Goal: Transaction & Acquisition: Purchase product/service

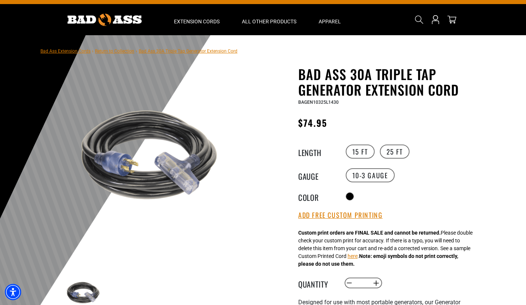
scroll to position [14, 0]
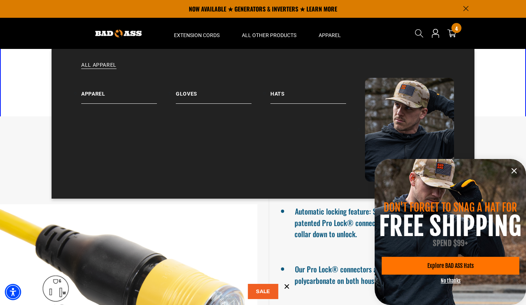
scroll to position [425, 0]
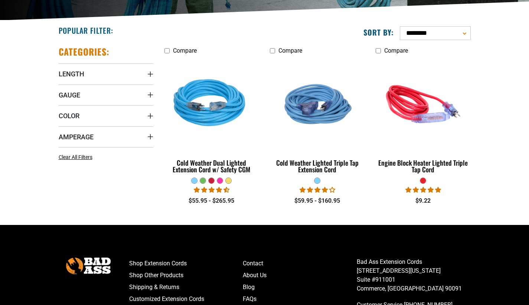
scroll to position [169, 0]
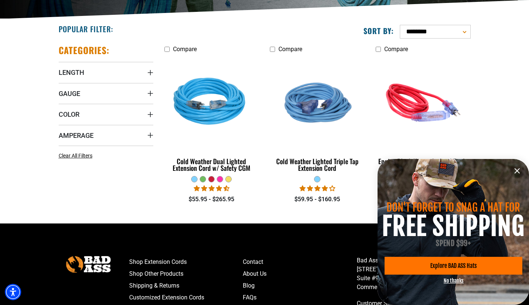
click at [518, 171] on icon "information" at bounding box center [517, 171] width 9 height 9
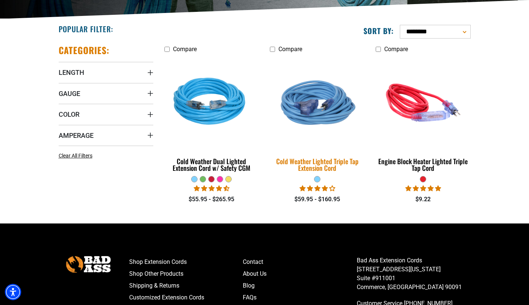
click at [324, 163] on div "Cold Weather Lighted Triple Tap Extension Cord" at bounding box center [317, 164] width 95 height 13
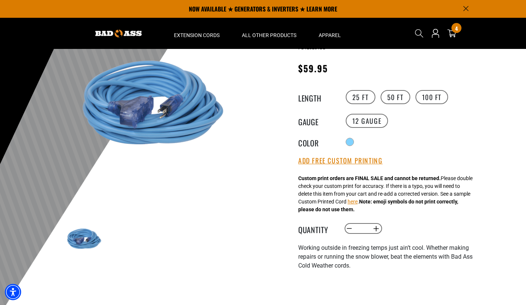
scroll to position [29, 0]
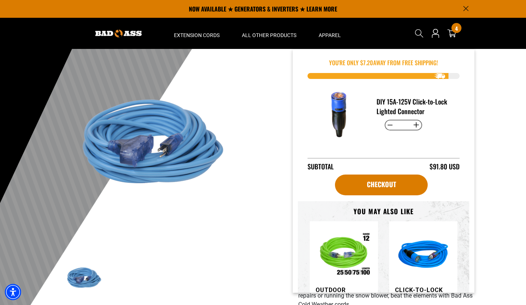
click at [489, 183] on div at bounding box center [263, 202] width 526 height 364
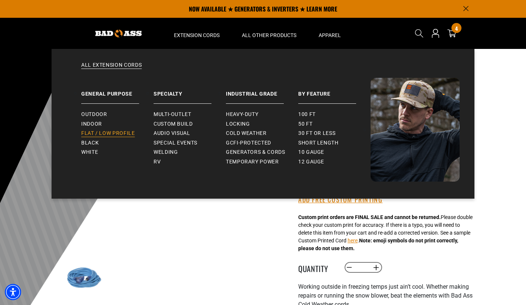
click at [116, 133] on span "Flat / Low Profile" at bounding box center [108, 133] width 54 height 7
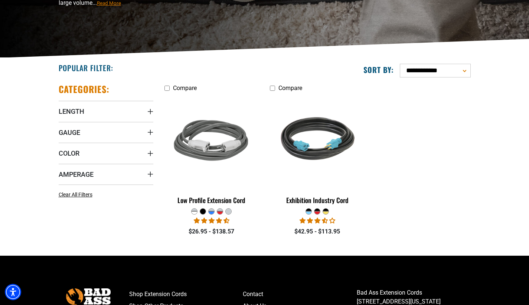
scroll to position [140, 0]
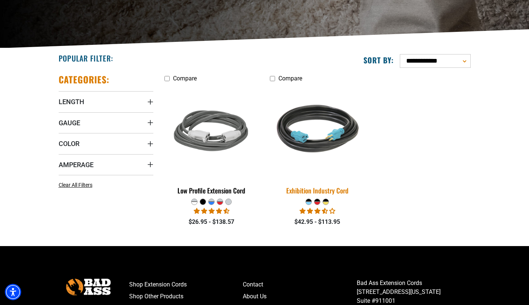
click at [318, 144] on img at bounding box center [317, 132] width 104 height 95
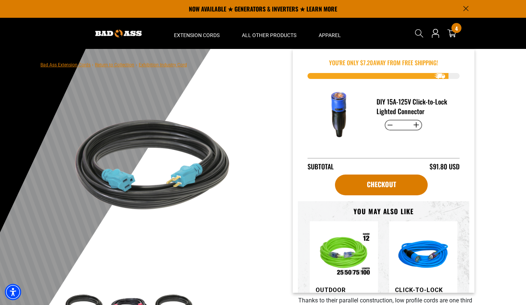
click at [518, 162] on div at bounding box center [263, 231] width 526 height 364
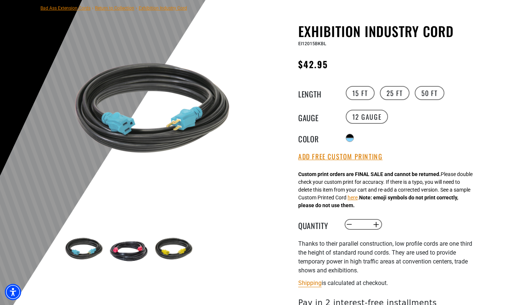
scroll to position [66, 0]
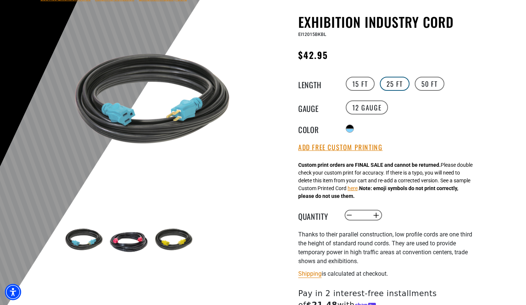
click at [392, 85] on label "25 FT" at bounding box center [395, 84] width 30 height 14
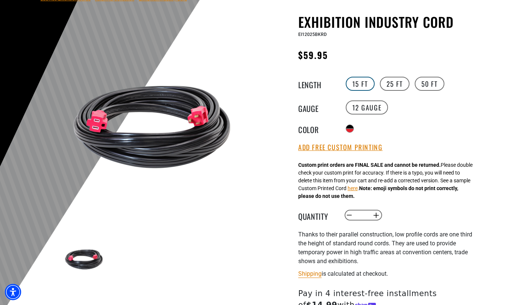
click at [363, 83] on label "15 FT" at bounding box center [360, 84] width 29 height 14
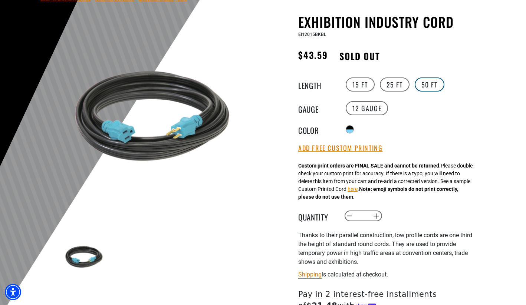
click at [429, 85] on label "50 FT" at bounding box center [430, 85] width 30 height 14
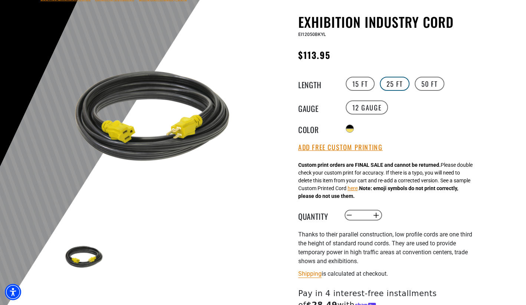
click at [389, 84] on label "25 FT" at bounding box center [395, 84] width 30 height 14
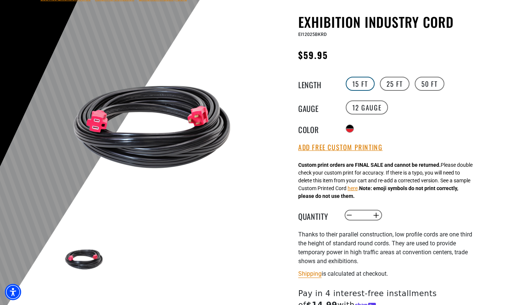
click at [353, 85] on label "15 FT" at bounding box center [360, 84] width 29 height 14
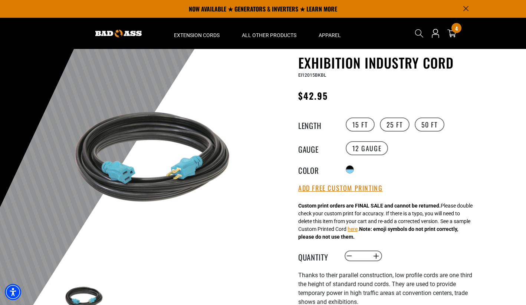
scroll to position [21, 0]
